Goal: Information Seeking & Learning: Compare options

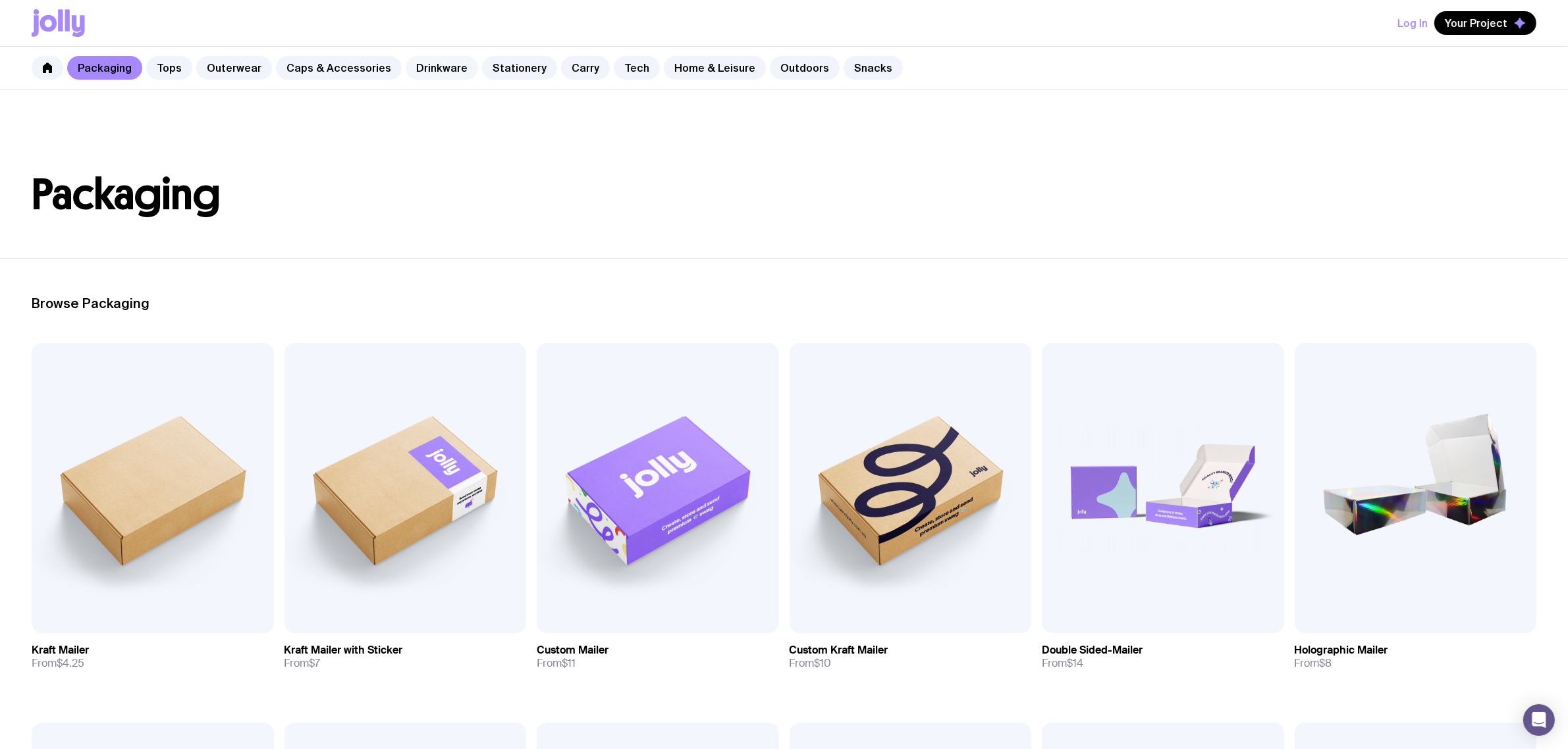
click at [453, 60] on link "Drinkware" at bounding box center [441, 68] width 73 height 23
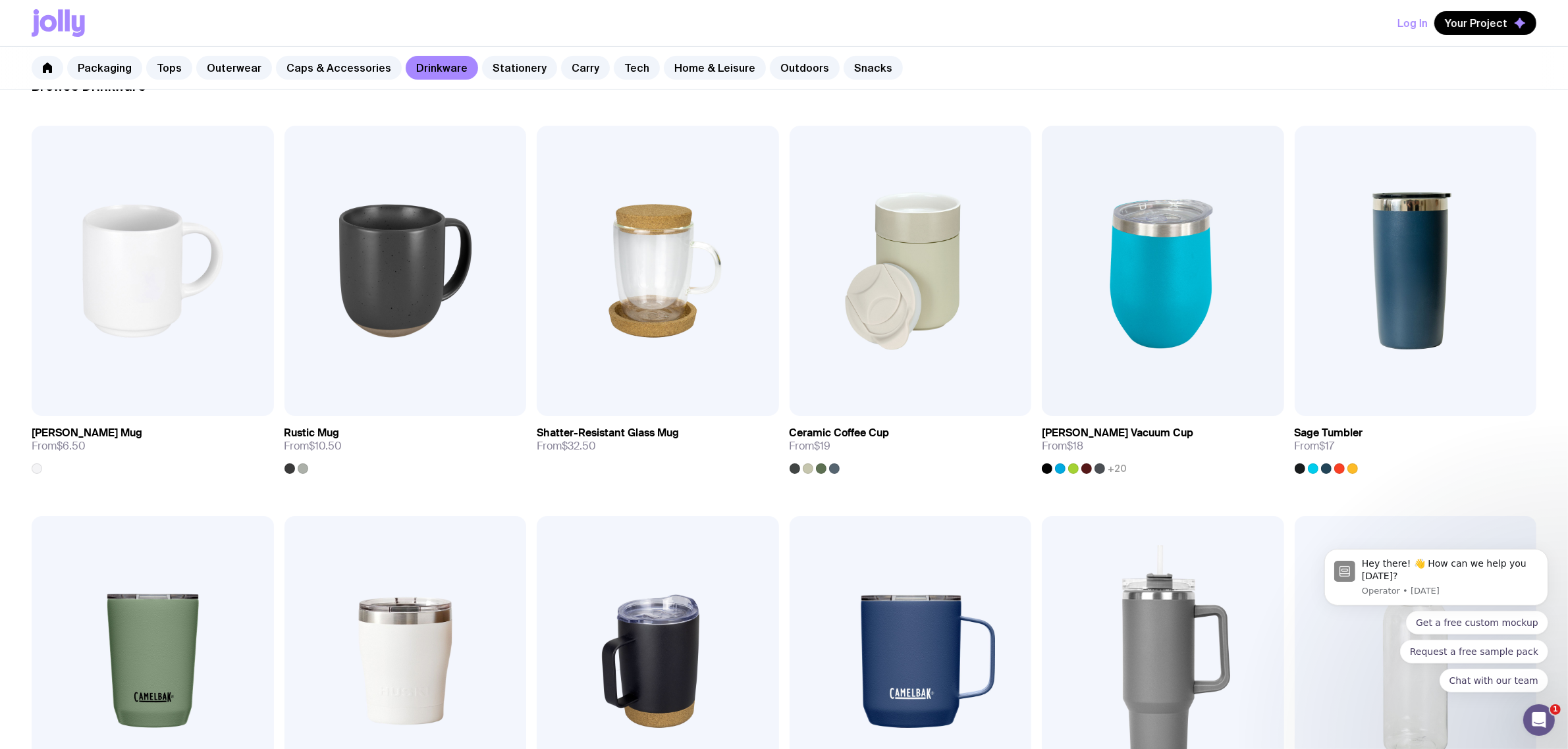
scroll to position [247, 0]
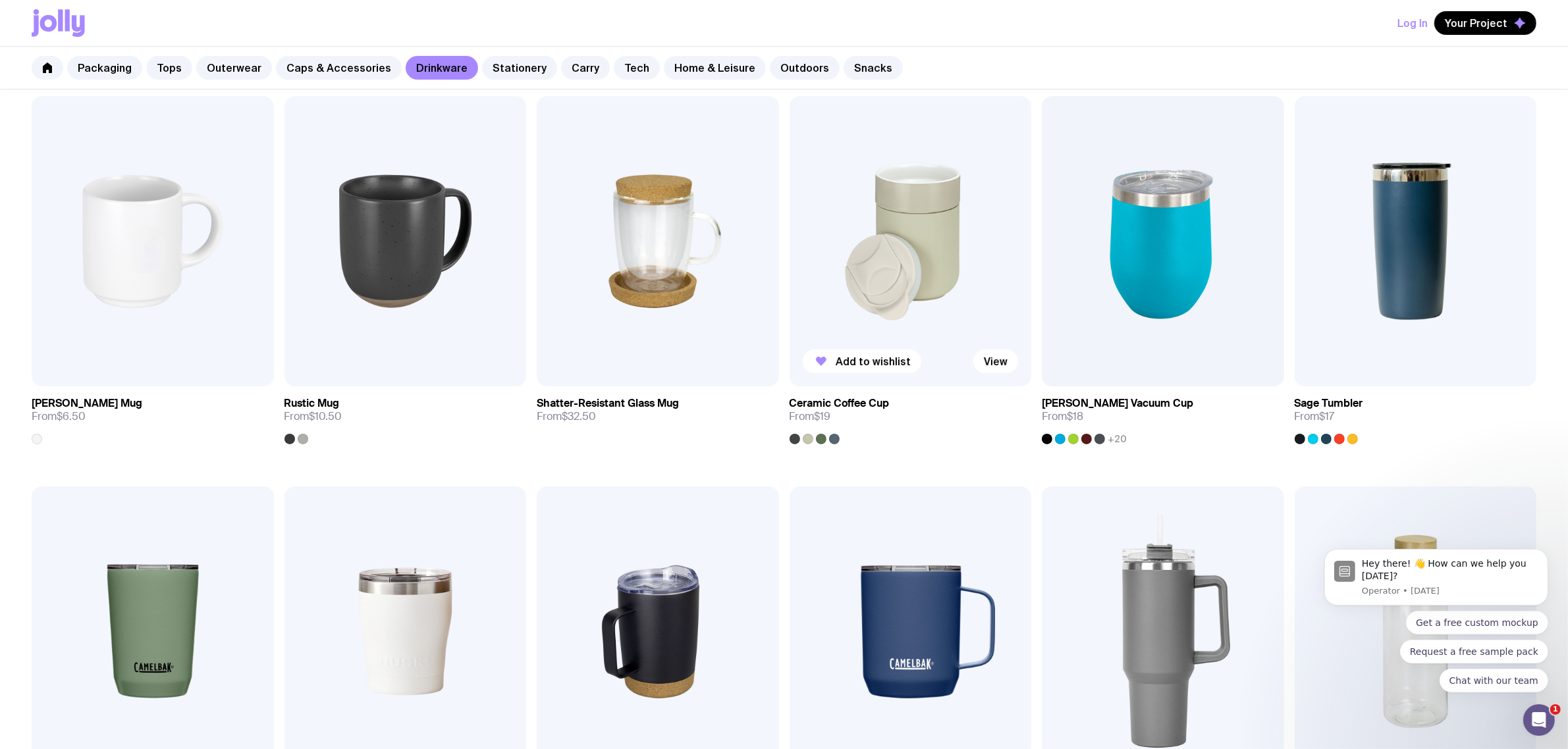
click at [944, 201] on img at bounding box center [910, 241] width 242 height 290
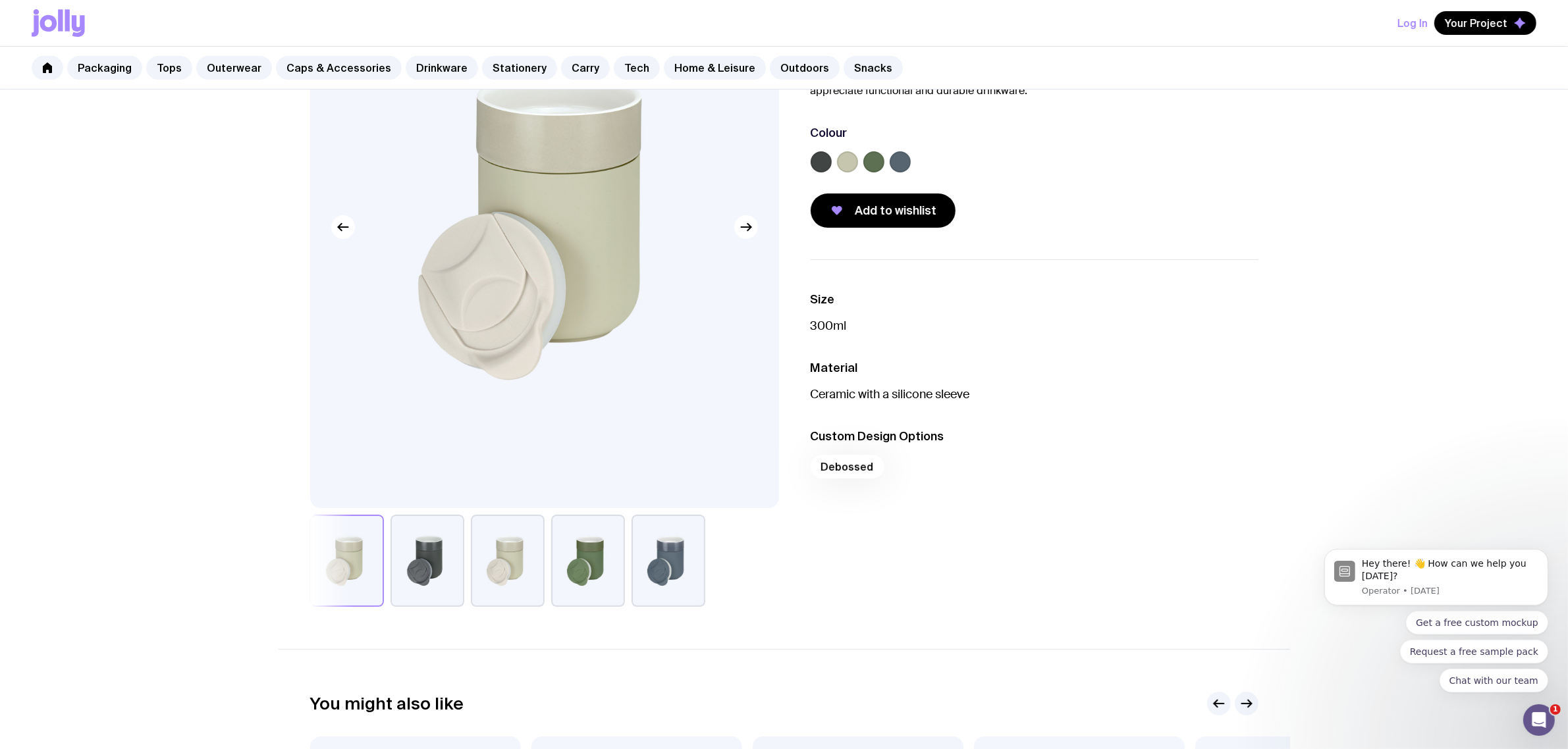
click at [580, 558] on button "button" at bounding box center [587, 560] width 73 height 92
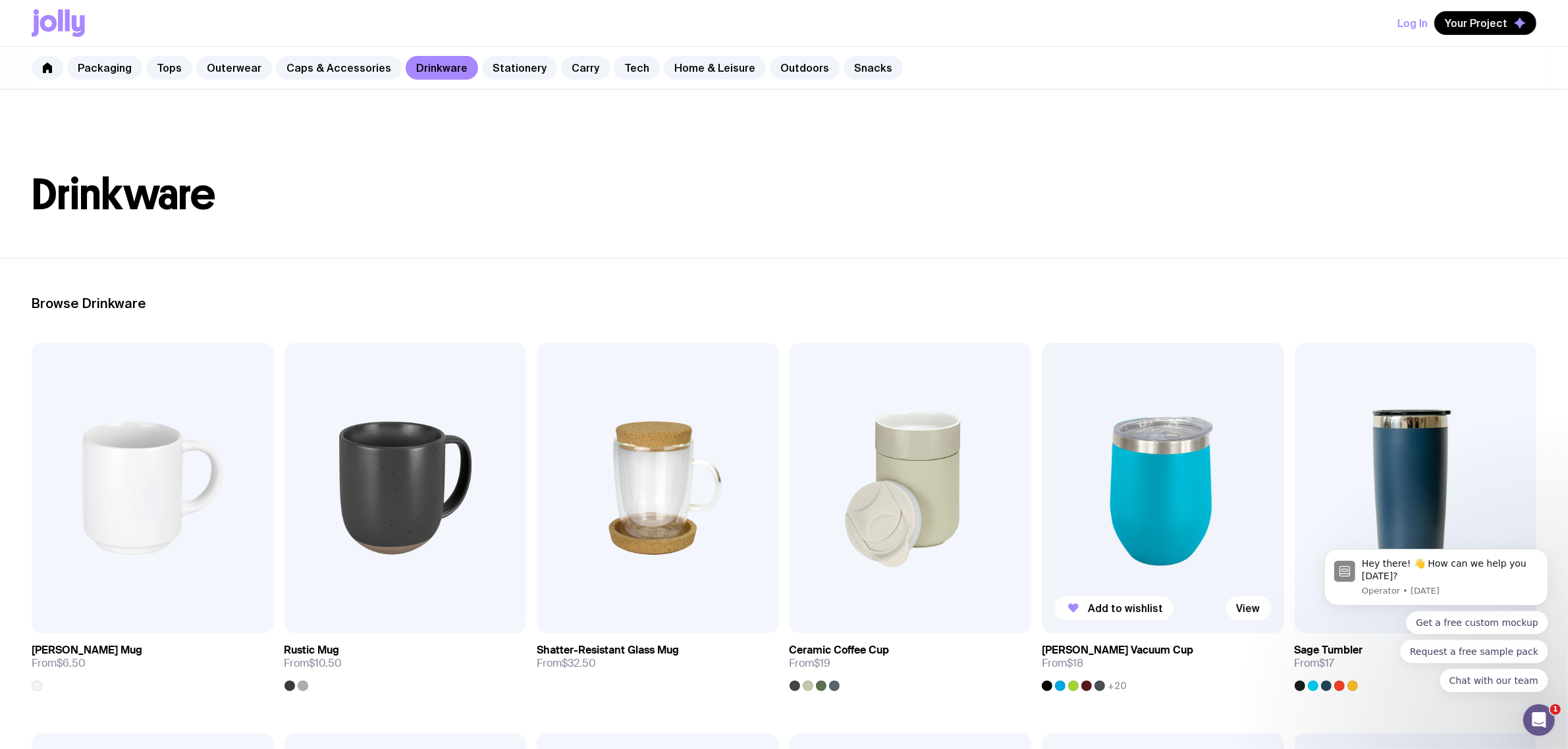
click at [1188, 475] on img at bounding box center [1162, 488] width 242 height 290
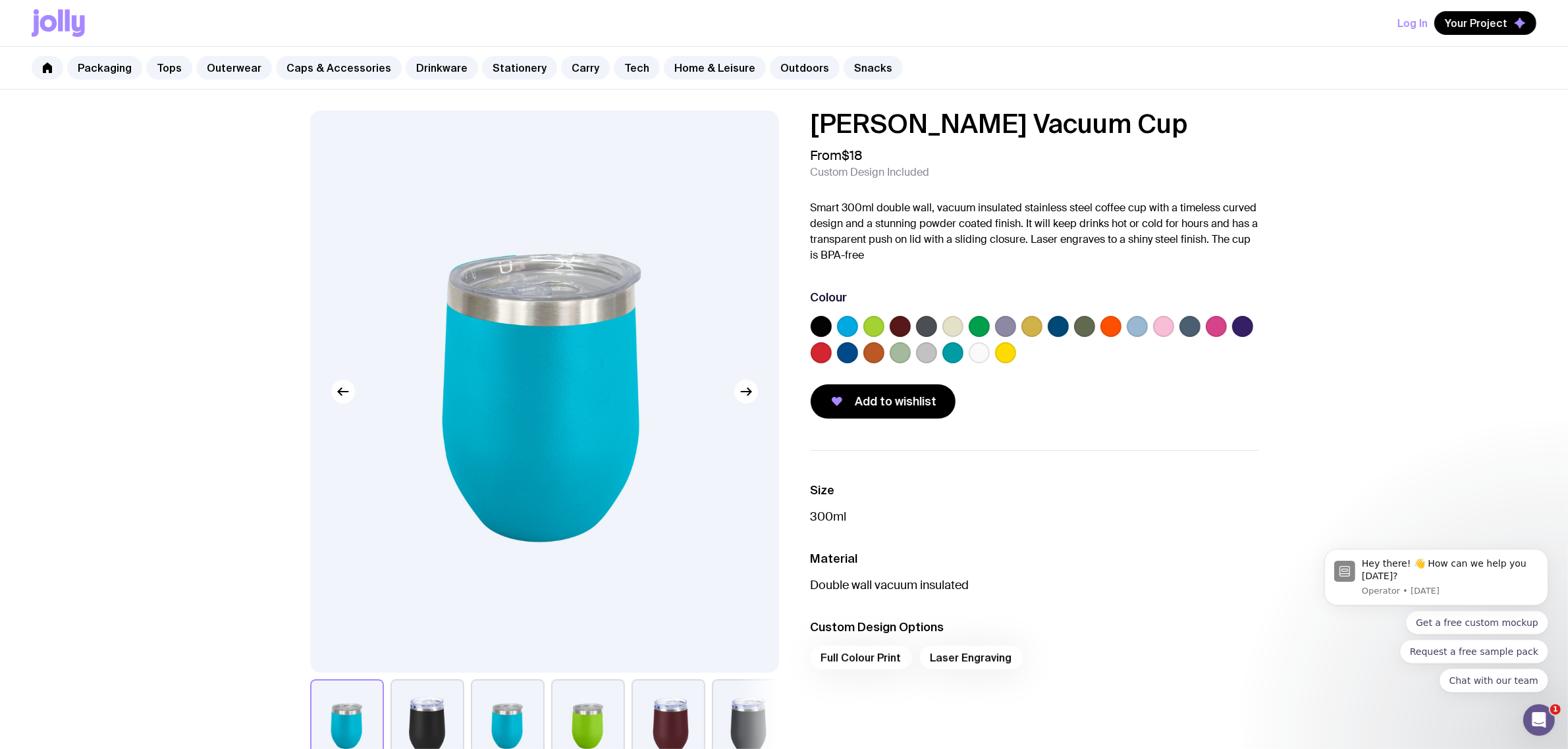
click at [1084, 329] on label at bounding box center [1084, 326] width 21 height 21
click at [0, 0] on input "radio" at bounding box center [0, 0] width 0 height 0
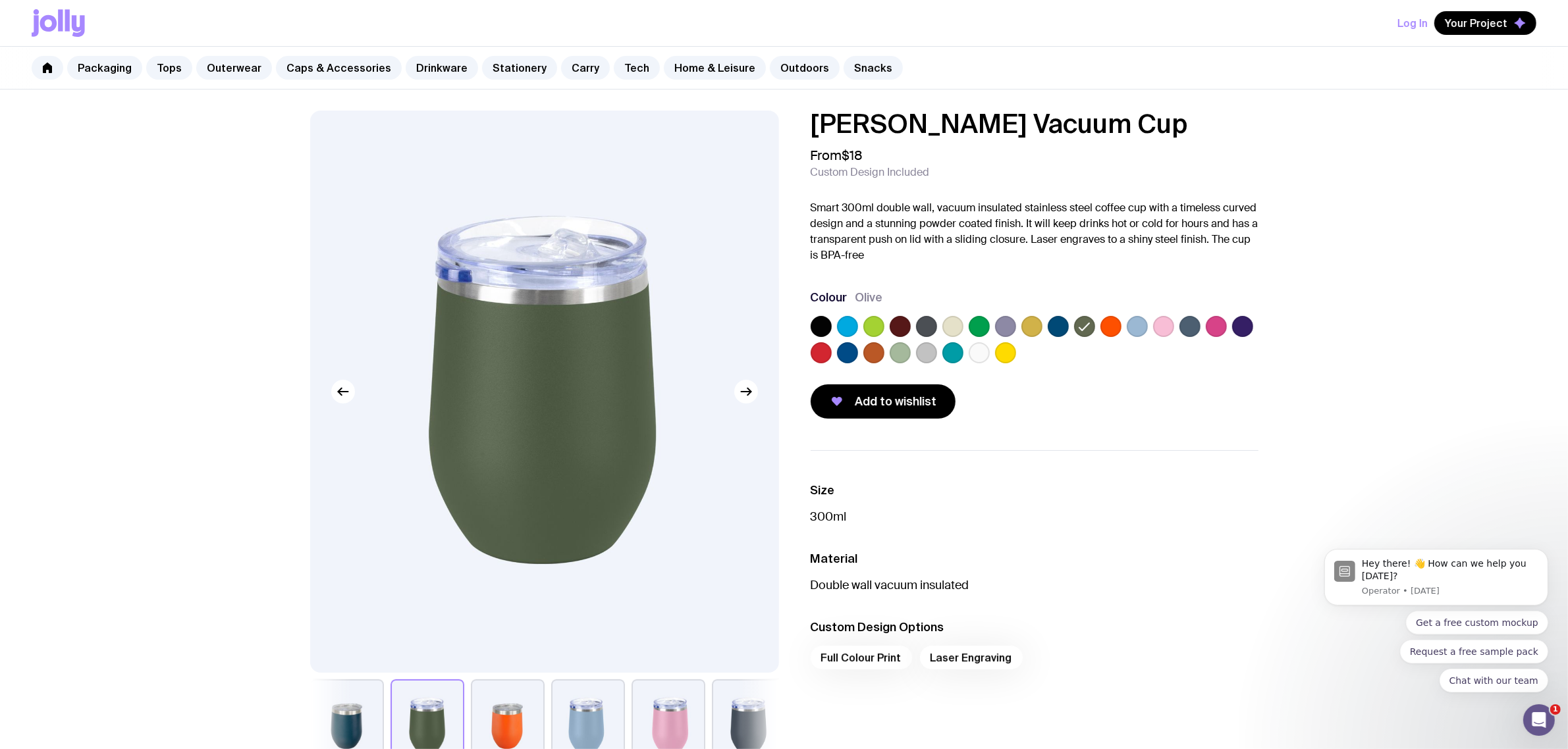
click at [900, 353] on label at bounding box center [900, 352] width 21 height 21
click at [0, 0] on input "radio" at bounding box center [0, 0] width 0 height 0
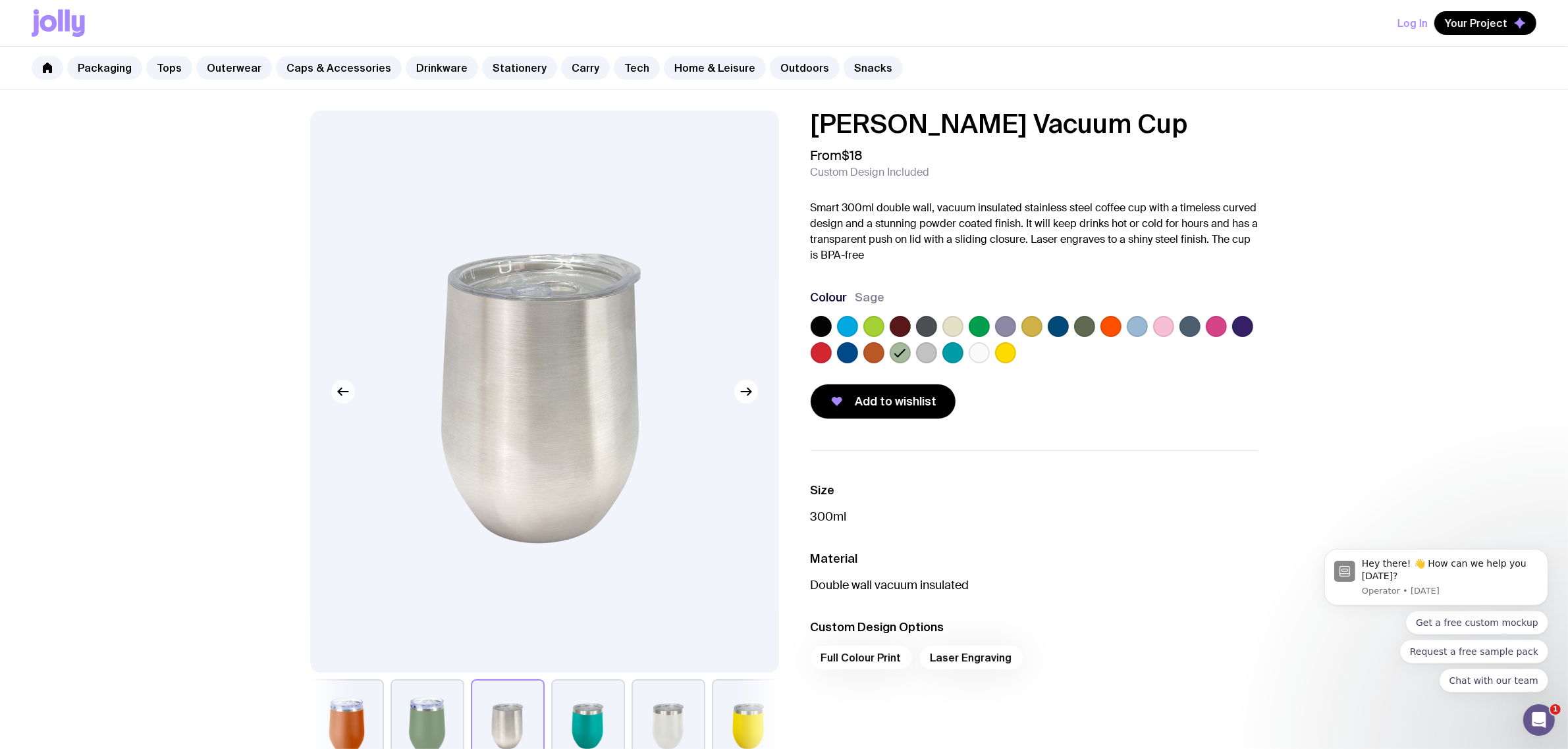
click at [336, 399] on icon "button" at bounding box center [343, 391] width 16 height 16
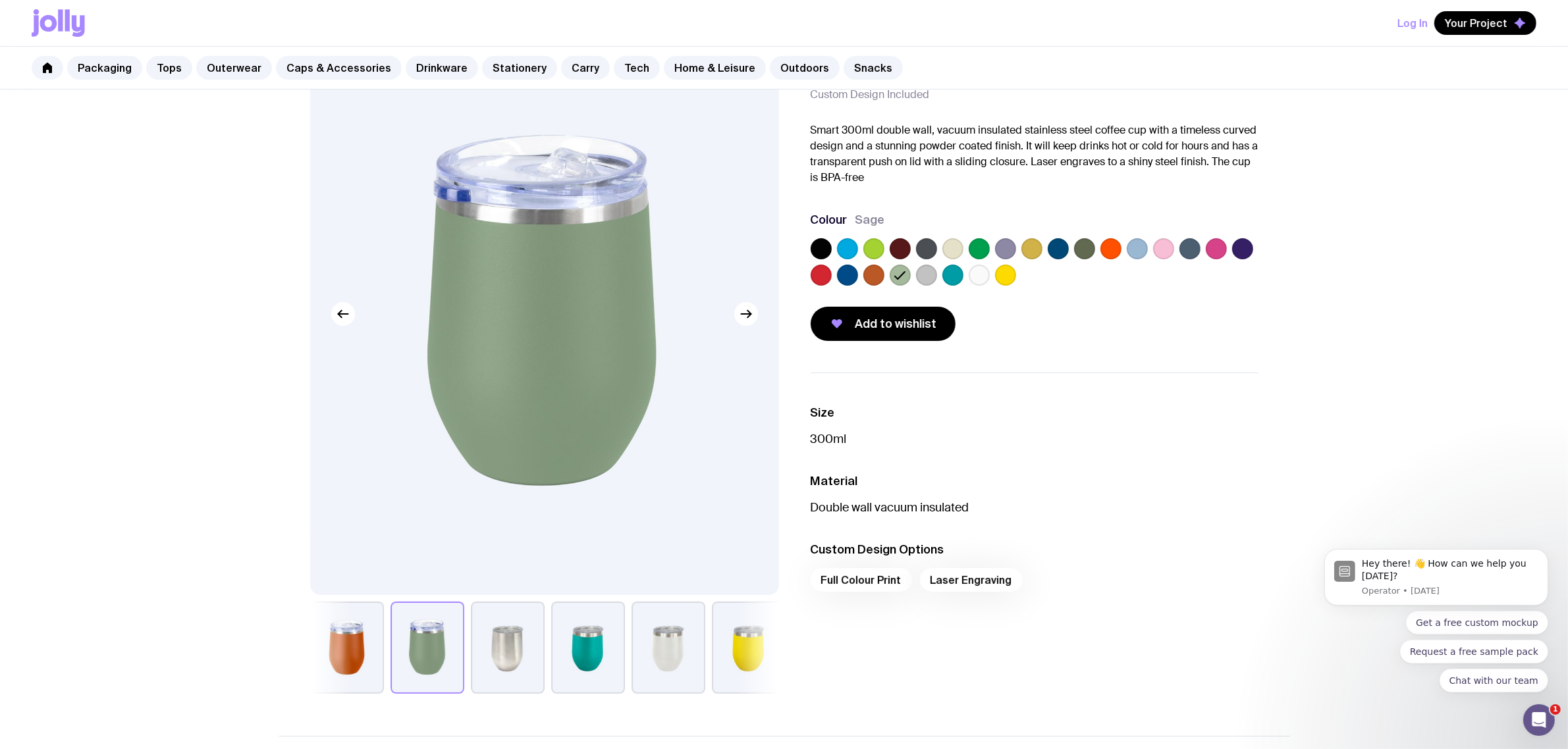
scroll to position [247, 0]
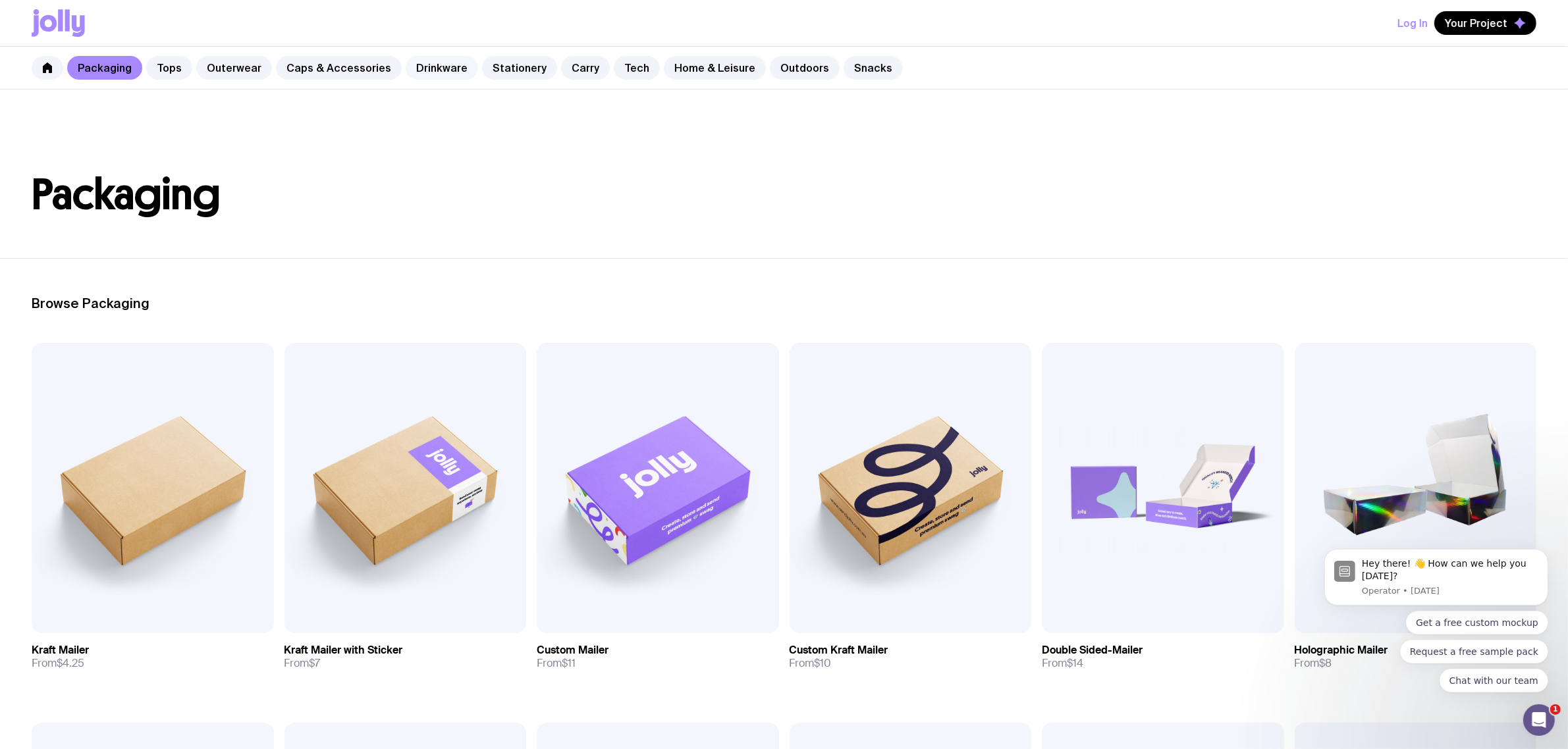
click at [446, 66] on link "Drinkware" at bounding box center [441, 68] width 73 height 23
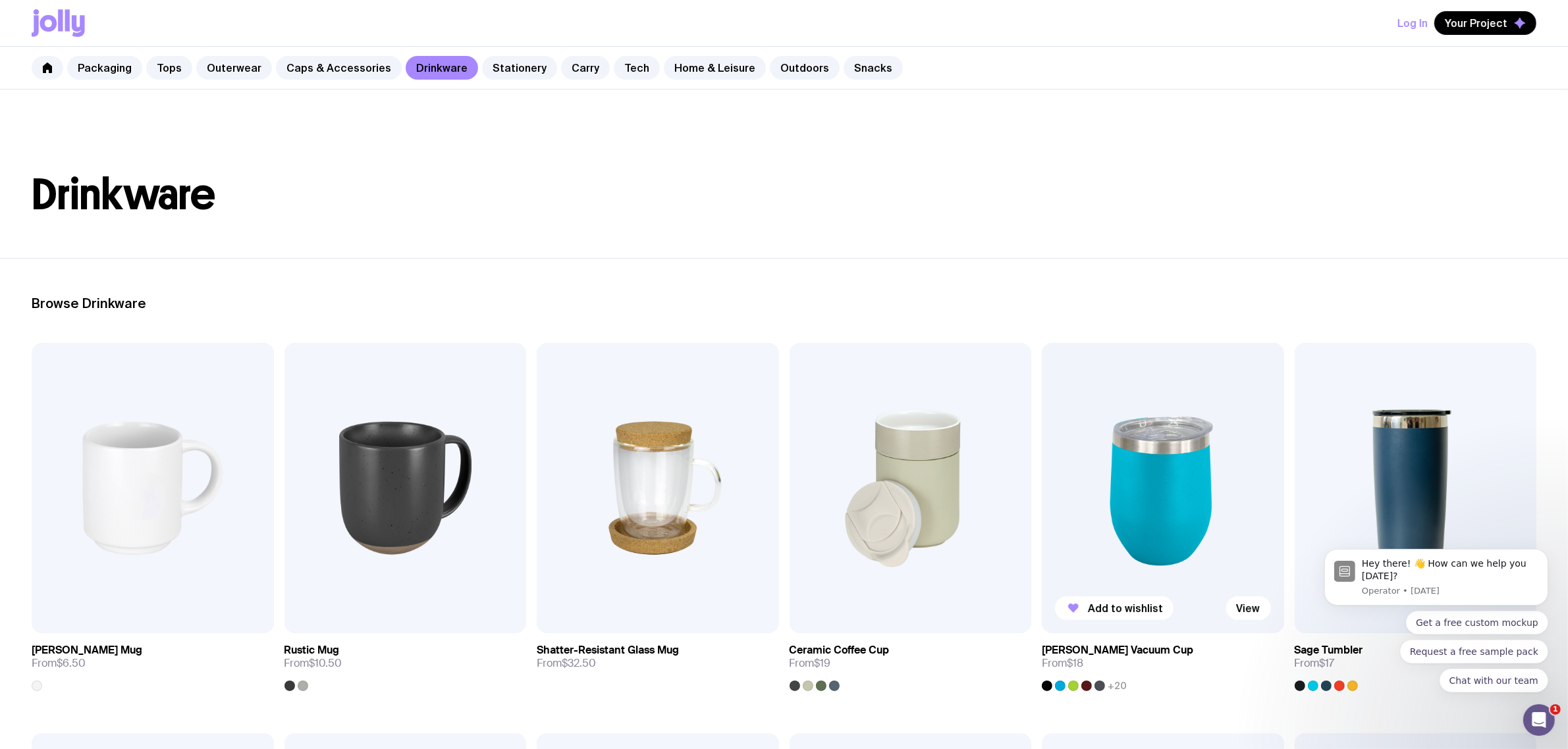
click at [1181, 505] on img at bounding box center [1162, 488] width 242 height 290
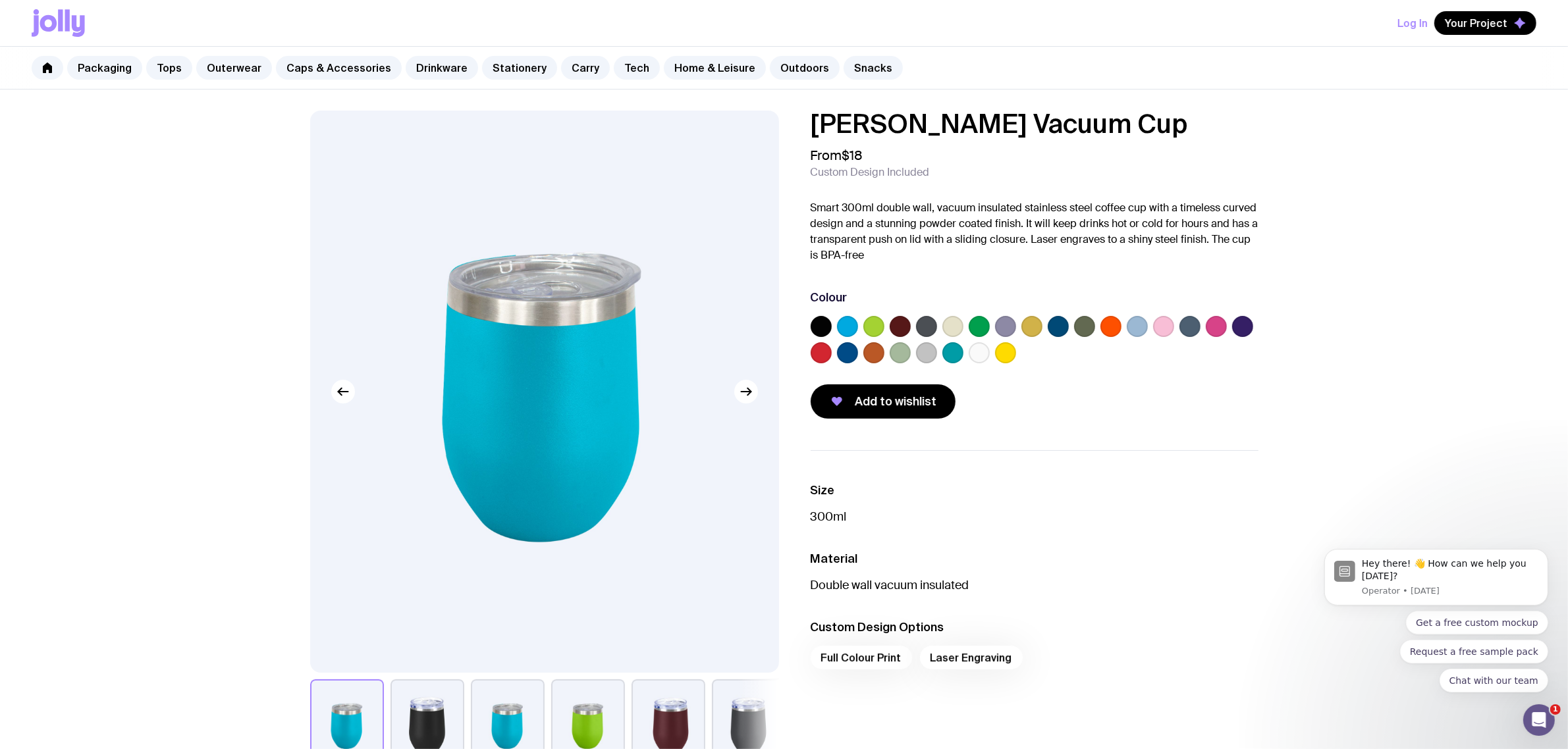
click at [925, 267] on div "[PERSON_NAME] Vacuum Cup From $18 Custom Design Included Smart 300ml double wal…" at bounding box center [1034, 264] width 448 height 308
